Goal: Task Accomplishment & Management: Complete application form

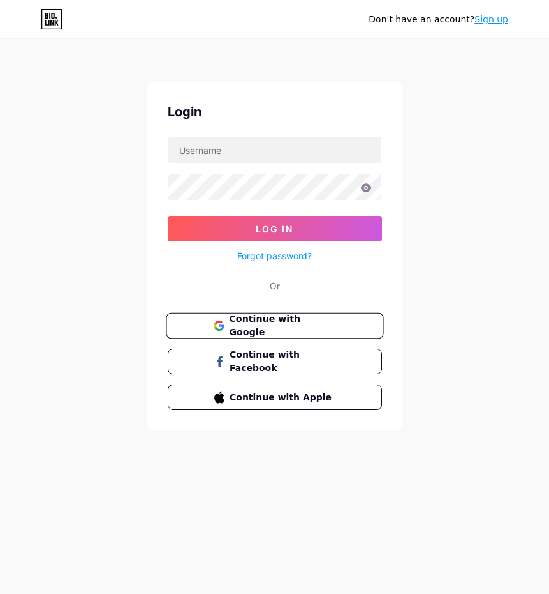
click at [271, 330] on span "Continue with Google" at bounding box center [282, 325] width 107 height 27
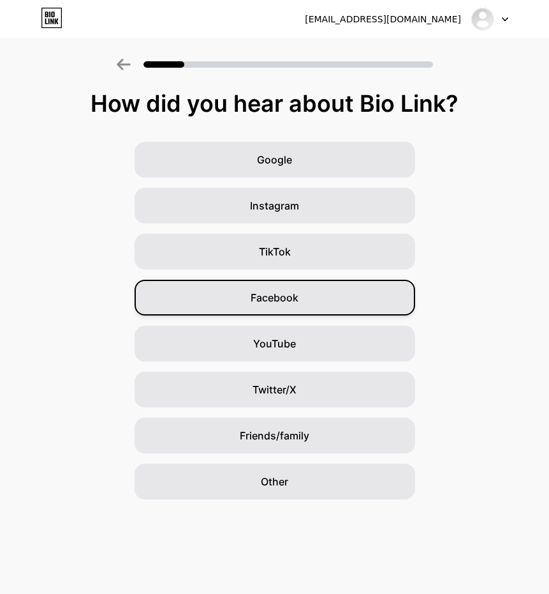
click at [283, 304] on span "Facebook" at bounding box center [275, 297] width 48 height 15
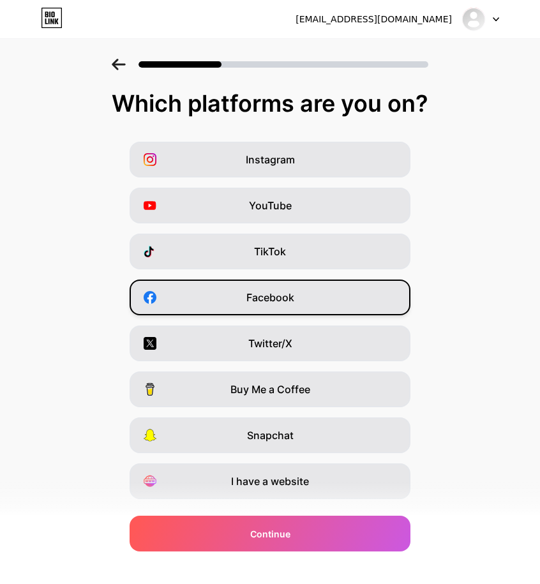
click at [282, 297] on span "Facebook" at bounding box center [270, 297] width 48 height 15
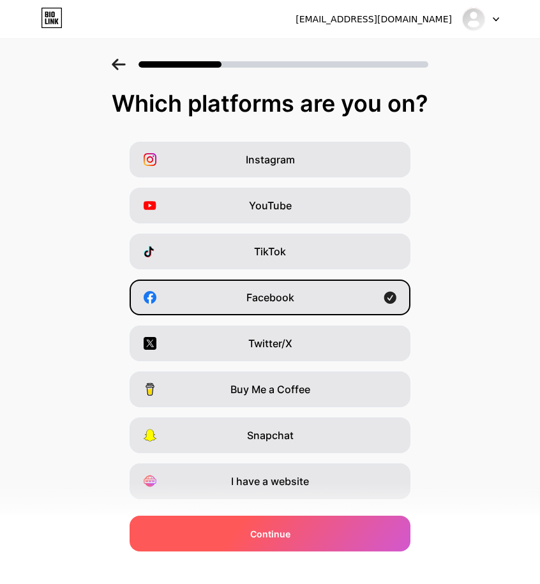
click at [286, 537] on span "Continue" at bounding box center [270, 533] width 40 height 13
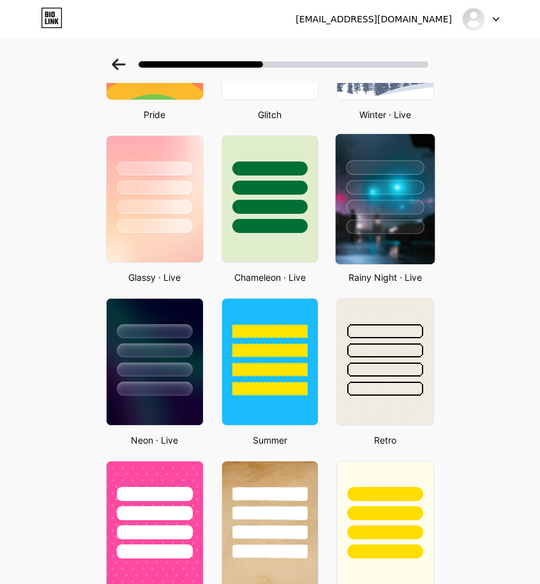
scroll to position [447, 0]
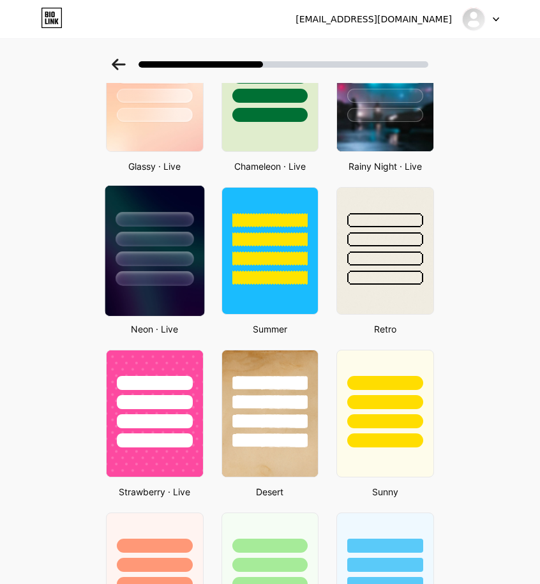
click at [191, 250] on div at bounding box center [154, 236] width 99 height 100
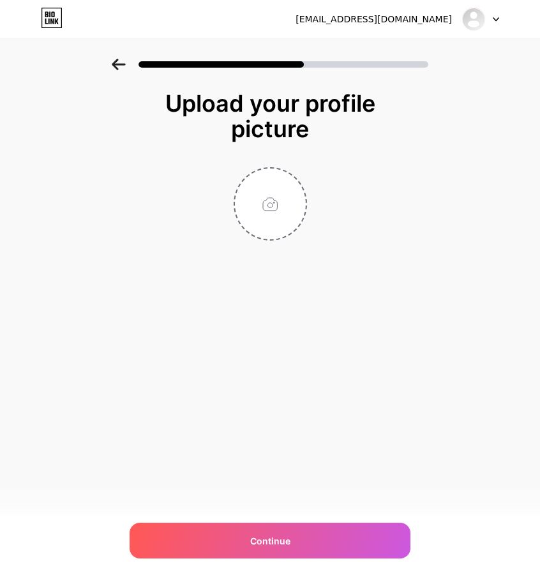
scroll to position [0, 0]
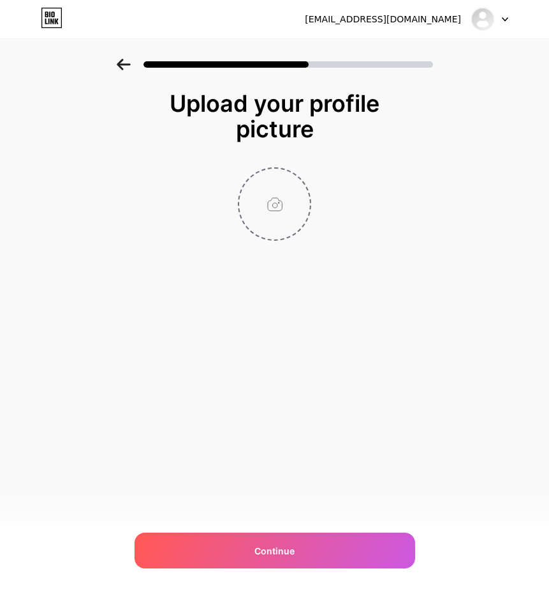
click at [285, 207] on input "file" at bounding box center [274, 203] width 71 height 71
type input "C:\fakepath\786.png"
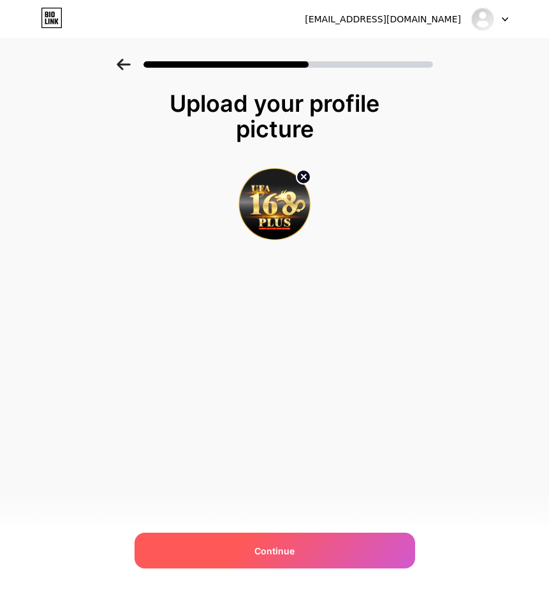
click at [308, 561] on div "Continue" at bounding box center [275, 550] width 281 height 36
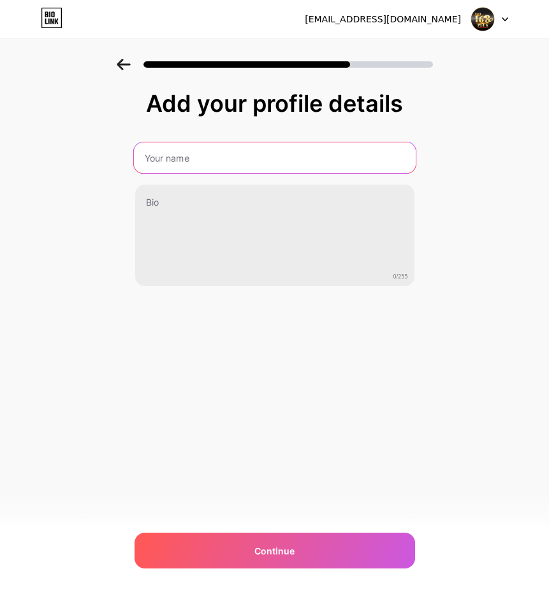
click at [184, 170] on input "text" at bounding box center [274, 157] width 282 height 31
type input "UFAPLUS168"
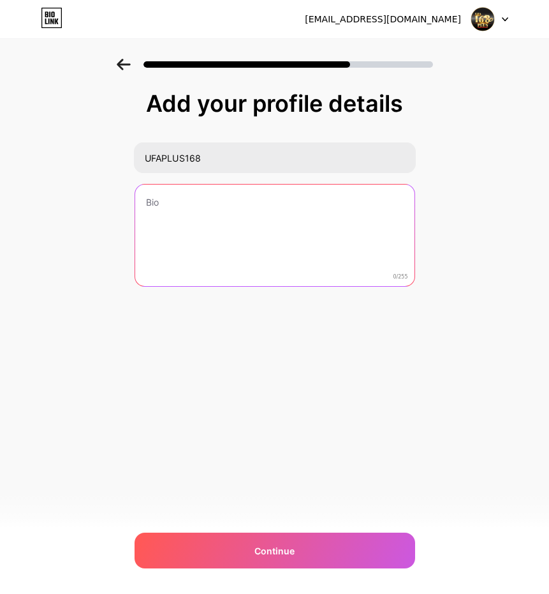
click at [208, 253] on textarea at bounding box center [275, 235] width 280 height 103
click at [215, 228] on textarea at bounding box center [274, 236] width 282 height 104
click at [315, 206] on textarea at bounding box center [275, 235] width 280 height 103
type textarea "l"
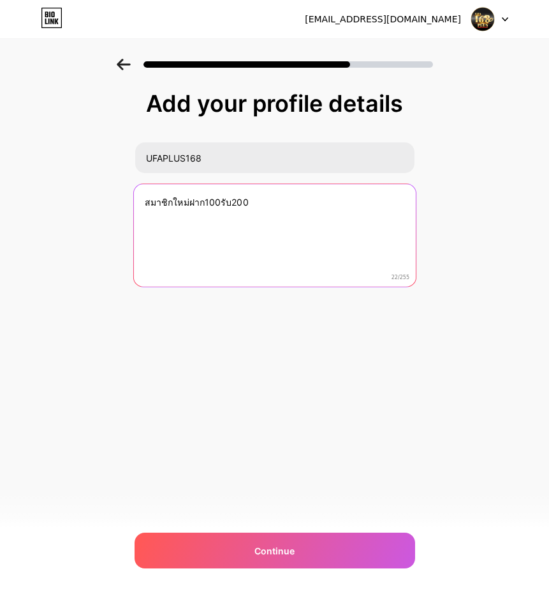
type textarea "สมาชิกใหม่ฝาก100รับ200"
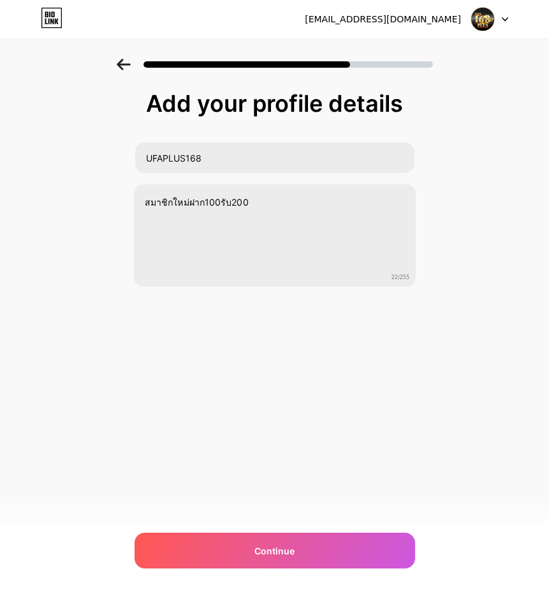
click at [340, 481] on div "[EMAIL_ADDRESS][DOMAIN_NAME] Logout Link Copied Add your profile details UFAPLU…" at bounding box center [274, 297] width 549 height 594
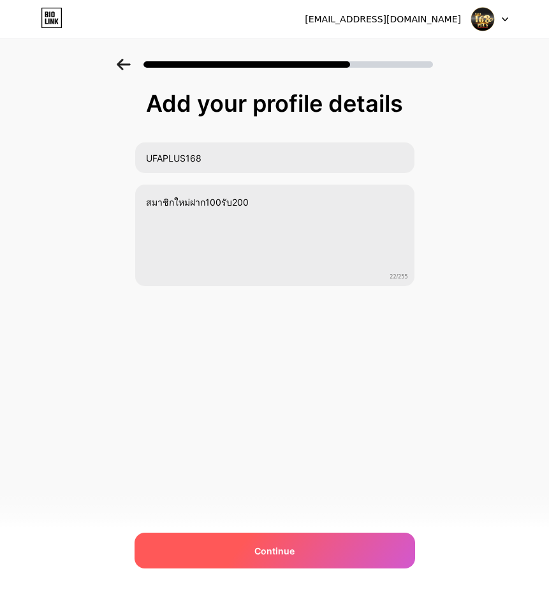
click at [320, 542] on div "Continue" at bounding box center [275, 550] width 281 height 36
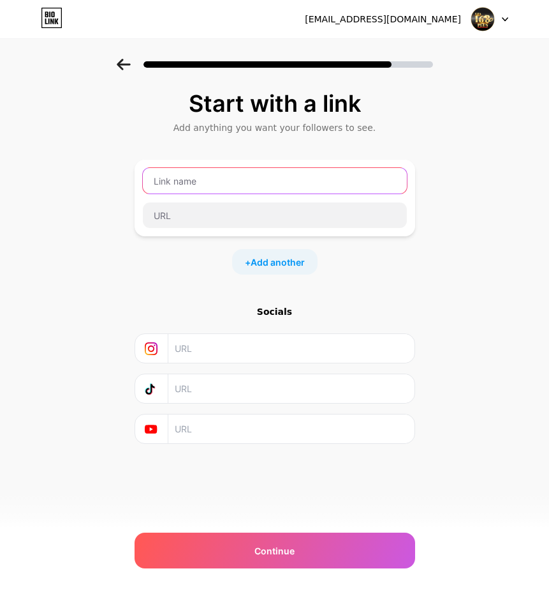
click at [243, 189] on input "text" at bounding box center [275, 181] width 264 height 26
click at [243, 188] on input "text" at bounding box center [275, 181] width 264 height 26
type input "๊UFAPLUS168"
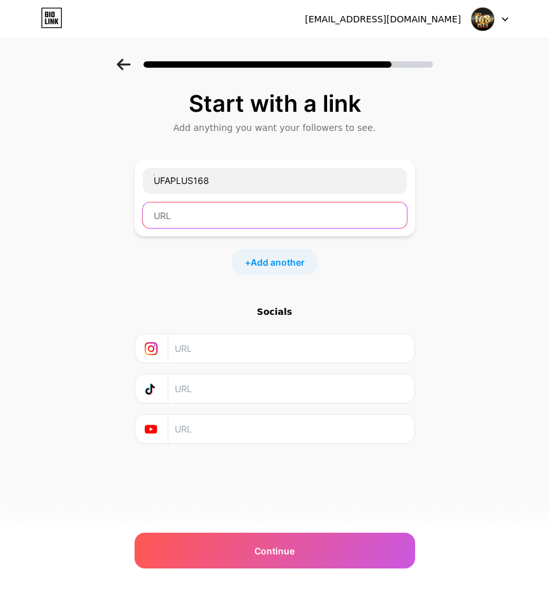
click at [191, 215] on input "text" at bounding box center [275, 215] width 264 height 26
paste input "[URL][DOMAIN_NAME]"
type input "[URL][DOMAIN_NAME]"
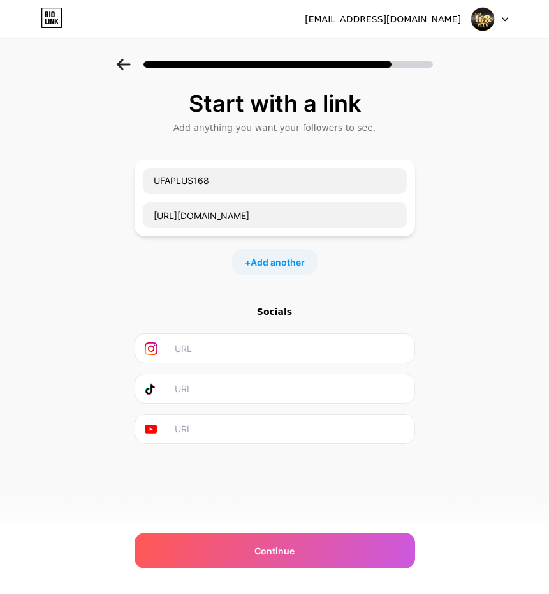
click at [389, 278] on div "Start with a link Add anything you want your followers to see. ๊UFAPLUS168 [URL…" at bounding box center [275, 267] width 281 height 353
click at [286, 262] on span "Add another" at bounding box center [278, 261] width 54 height 13
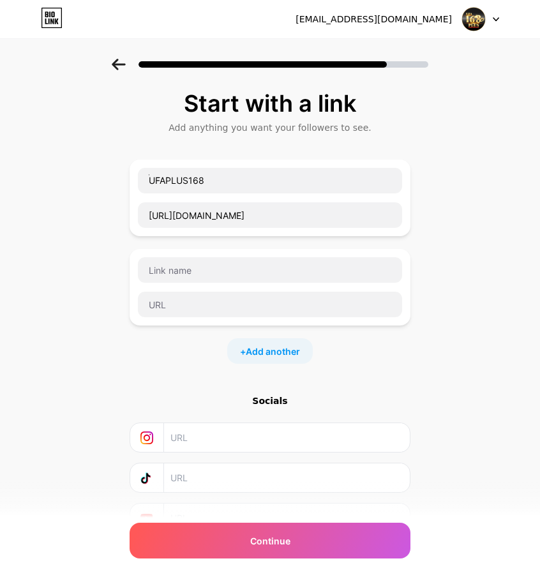
drag, startPoint x: 220, startPoint y: 436, endPoint x: 227, endPoint y: 415, distance: 22.4
click at [220, 436] on input "text" at bounding box center [286, 437] width 232 height 29
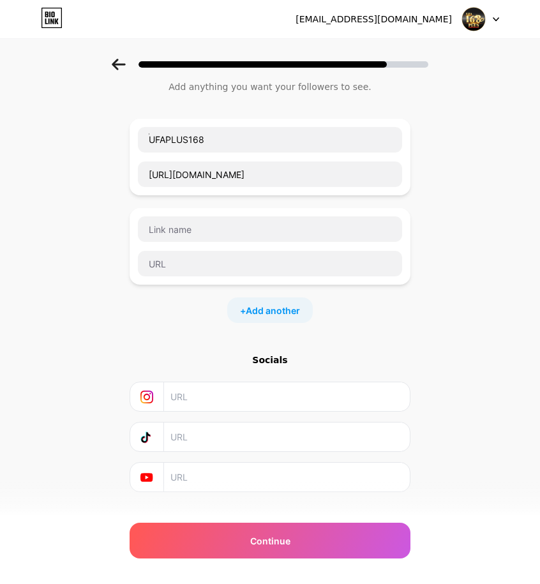
scroll to position [64, 0]
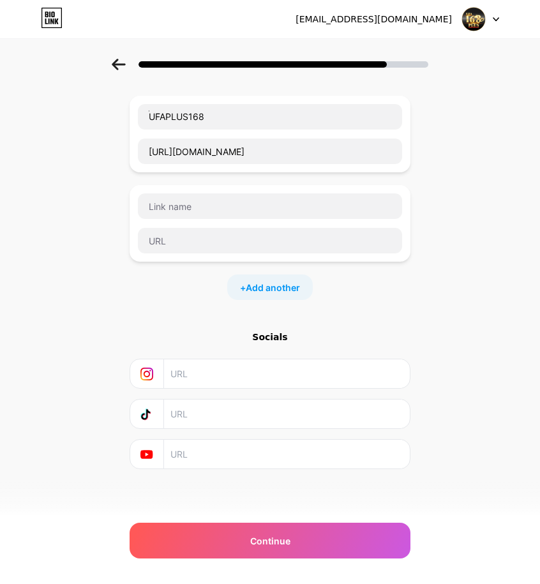
click at [198, 456] on input "text" at bounding box center [286, 454] width 232 height 29
click at [196, 361] on input "text" at bounding box center [286, 373] width 232 height 29
click at [147, 372] on icon at bounding box center [146, 374] width 13 height 13
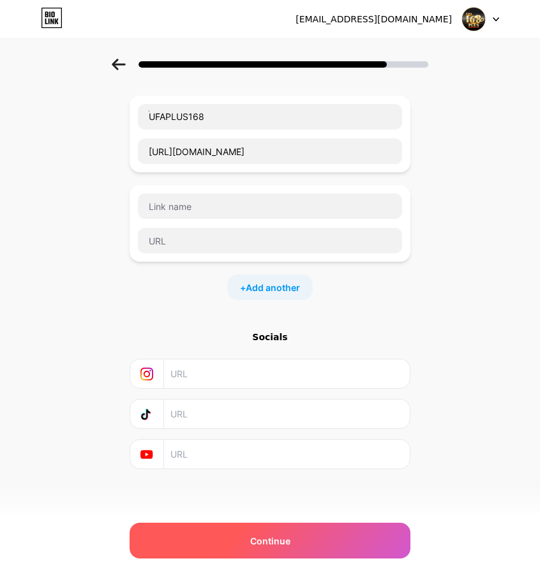
click at [234, 535] on div "Continue" at bounding box center [270, 541] width 281 height 36
click at [257, 544] on span "Continue" at bounding box center [270, 540] width 40 height 13
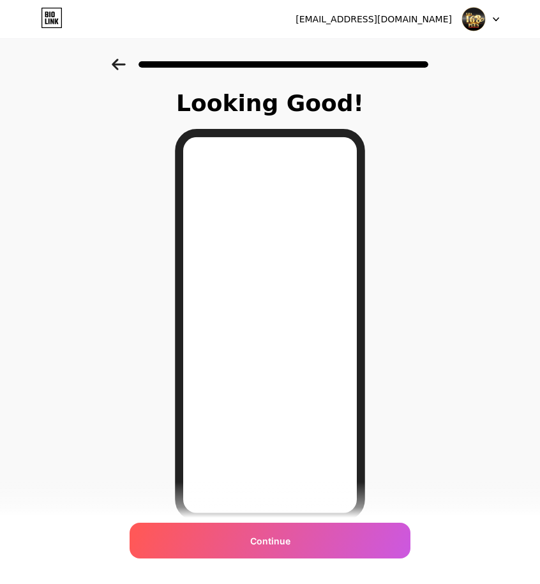
click at [120, 66] on icon at bounding box center [118, 64] width 13 height 11
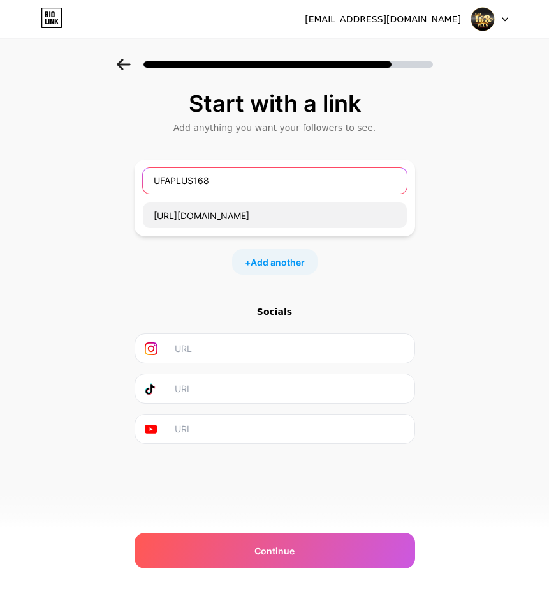
drag, startPoint x: 159, startPoint y: 182, endPoint x: 170, endPoint y: 181, distance: 11.5
click at [159, 182] on input "๊UFAPLUS168" at bounding box center [275, 181] width 264 height 26
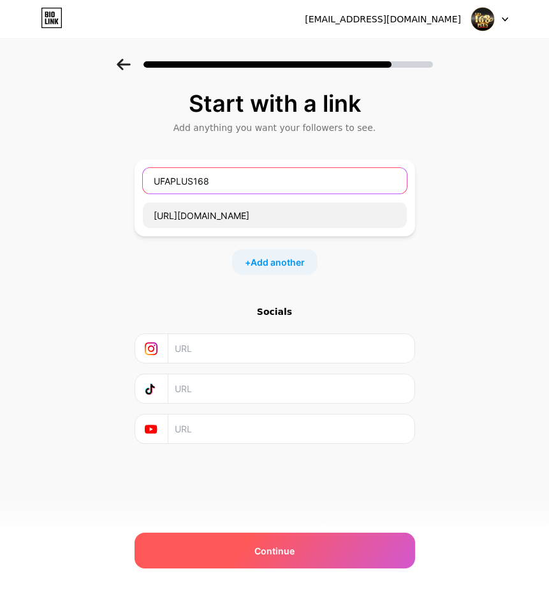
type input "UFAPLUS168"
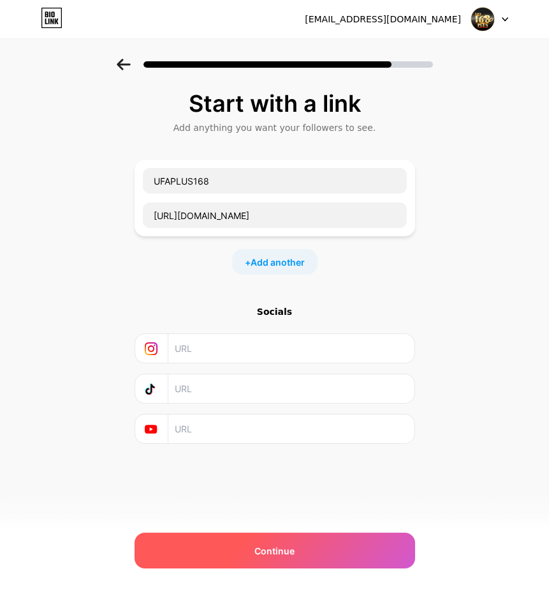
click at [302, 553] on div "Continue" at bounding box center [275, 550] width 281 height 36
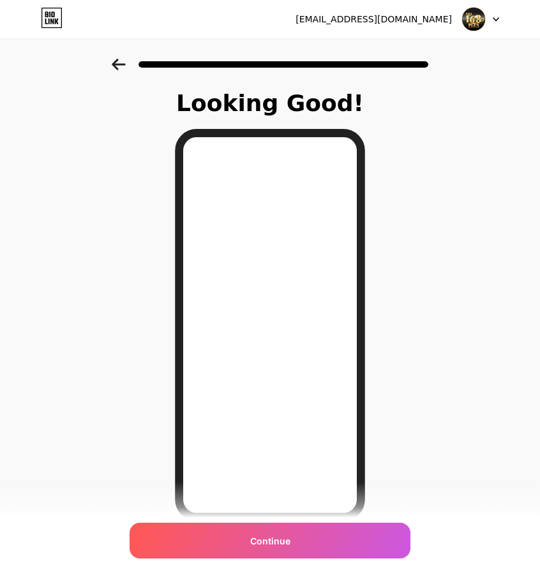
click at [117, 64] on icon at bounding box center [119, 64] width 14 height 11
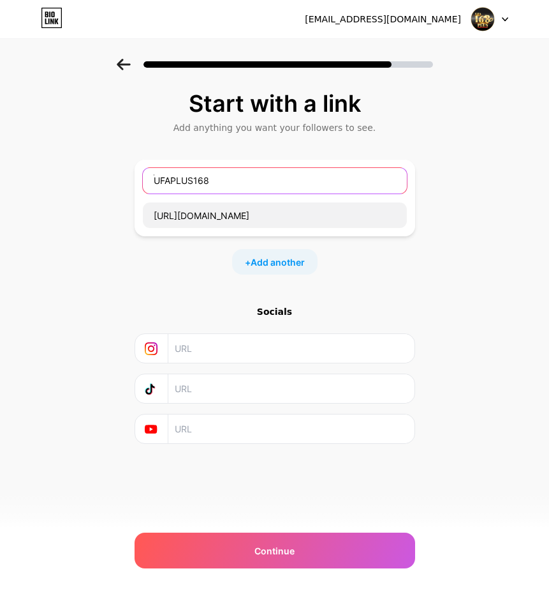
drag, startPoint x: 239, startPoint y: 181, endPoint x: 128, endPoint y: 181, distance: 111.7
click at [128, 181] on div "Start with a link Add anything you want your followers to see. ๊UFAPLUS168 http…" at bounding box center [274, 283] width 549 height 449
click at [230, 184] on input "text" at bounding box center [275, 181] width 264 height 26
type input "UFAPLUS168"
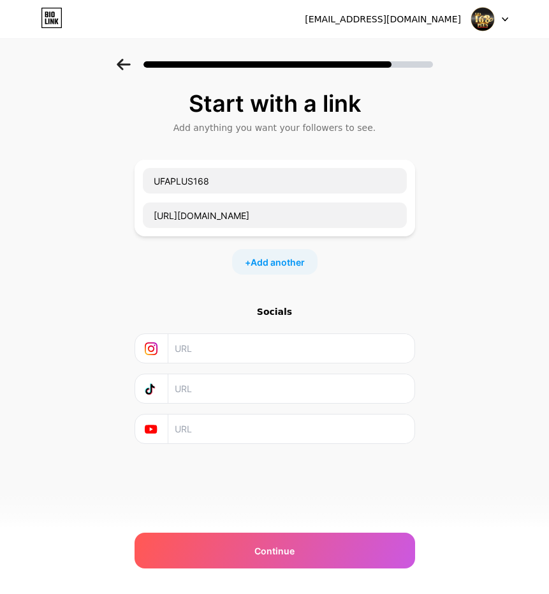
click at [412, 285] on div "Start with a link Add anything you want your followers to see. UFAPLUS168 https…" at bounding box center [275, 267] width 281 height 353
click at [221, 355] on input "text" at bounding box center [291, 348] width 232 height 29
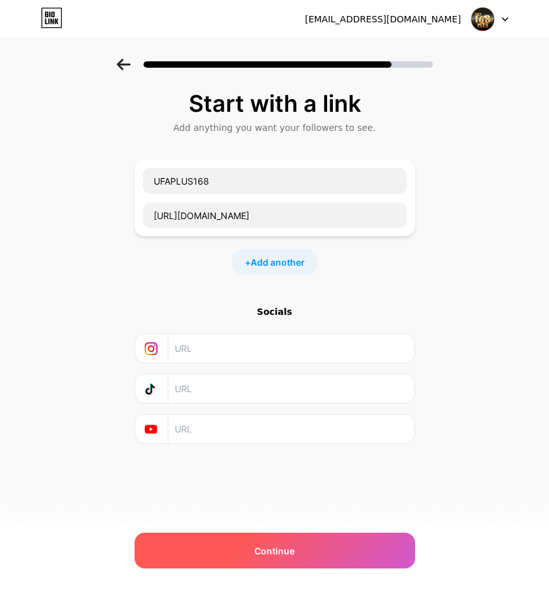
click at [241, 546] on div "Continue" at bounding box center [275, 550] width 281 height 36
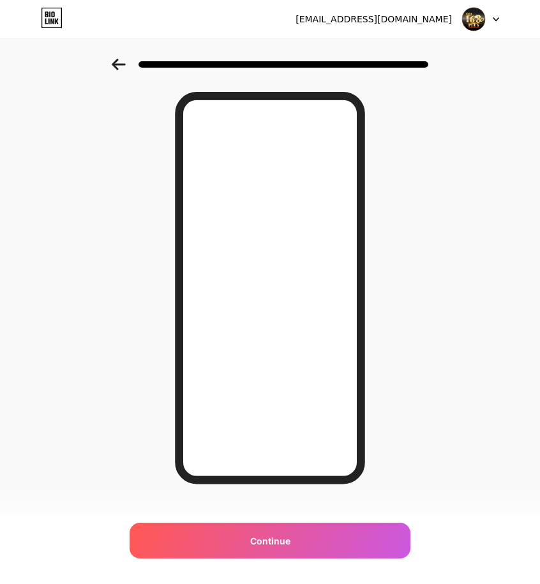
scroll to position [57, 0]
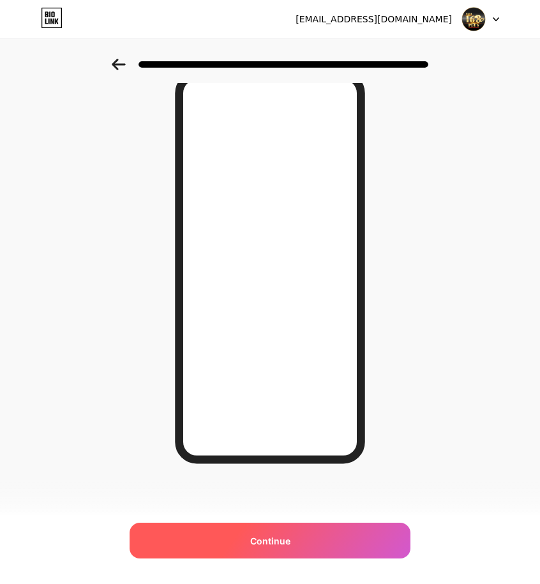
click at [277, 539] on span "Continue" at bounding box center [270, 540] width 40 height 13
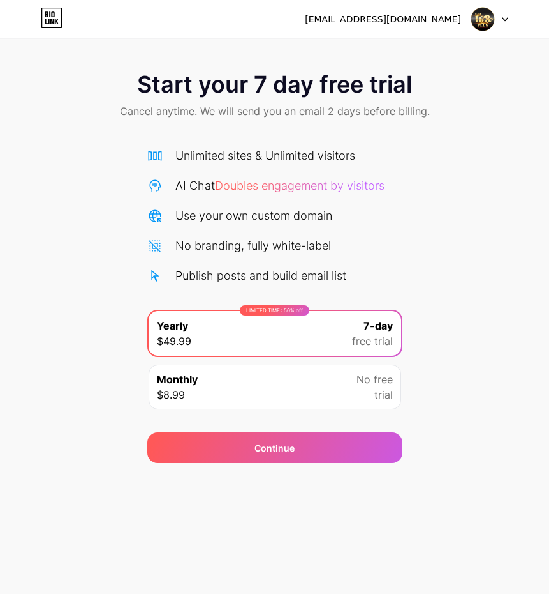
click at [308, 387] on div "Monthly $8.99 No free trial" at bounding box center [275, 386] width 253 height 45
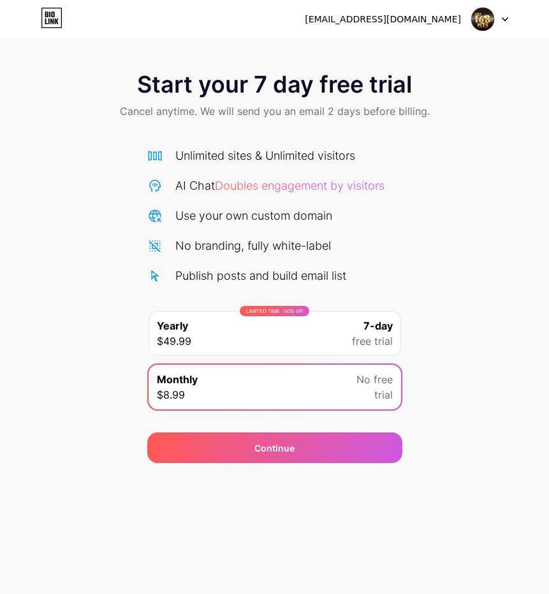
click at [241, 190] on span "Doubles engagement by visitors" at bounding box center [300, 185] width 170 height 13
click at [52, 23] on icon at bounding box center [52, 18] width 22 height 20
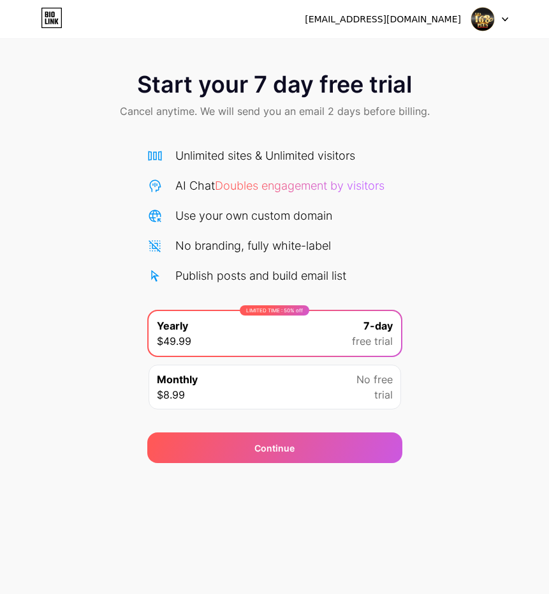
click at [267, 426] on div "Continue" at bounding box center [274, 440] width 255 height 46
click at [281, 391] on div "Monthly $8.99 No free trial" at bounding box center [275, 386] width 253 height 45
